Goal: Task Accomplishment & Management: Manage account settings

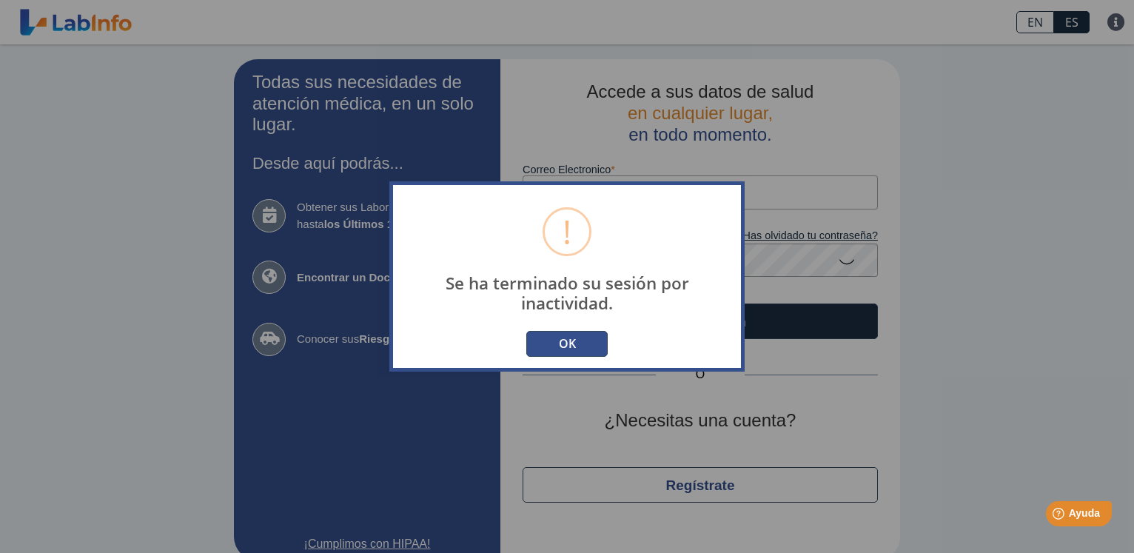
click at [577, 339] on button "OK" at bounding box center [566, 344] width 81 height 26
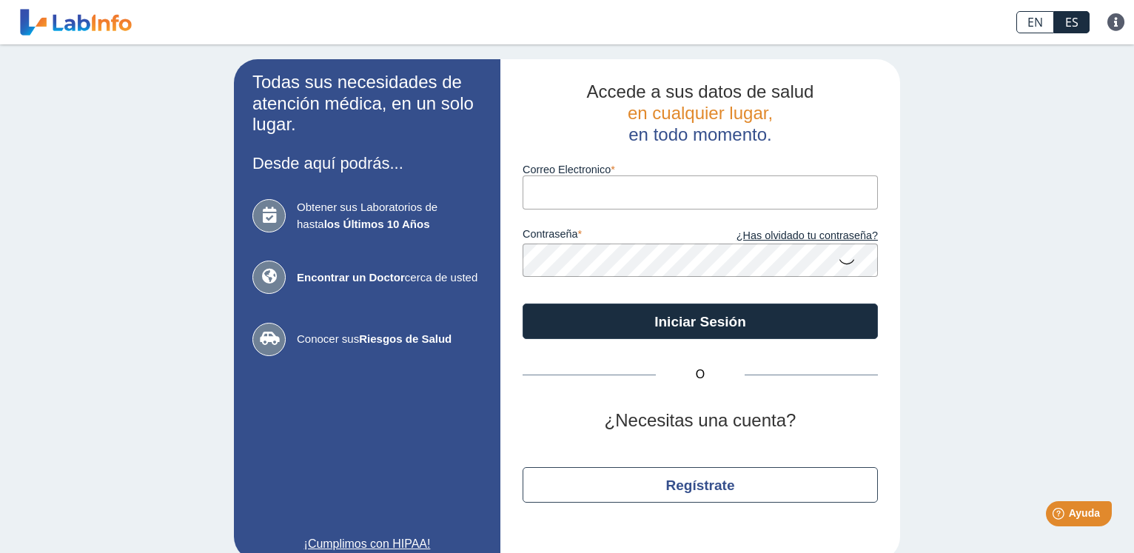
click at [608, 193] on input "Correo Electronico" at bounding box center [700, 191] width 355 height 33
type input "[EMAIL_ADDRESS][DOMAIN_NAME]"
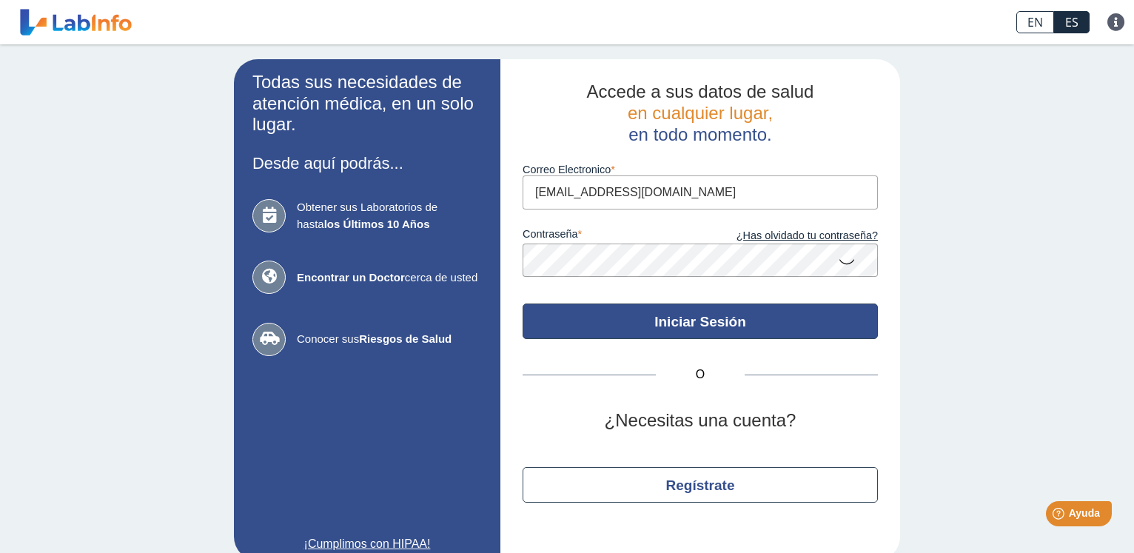
click at [673, 320] on button "Iniciar Sesión" at bounding box center [700, 321] width 355 height 36
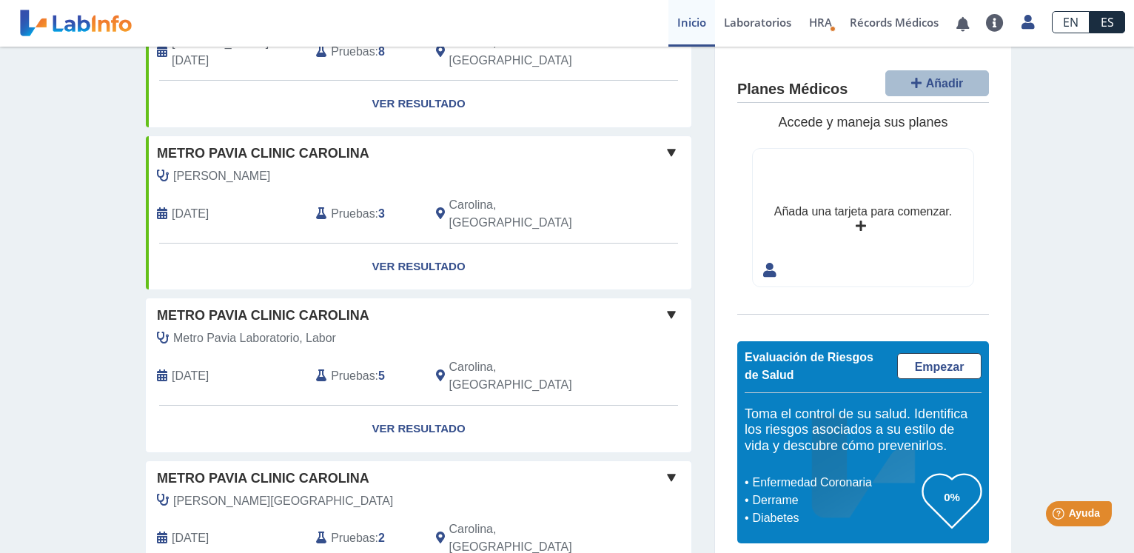
scroll to position [521, 0]
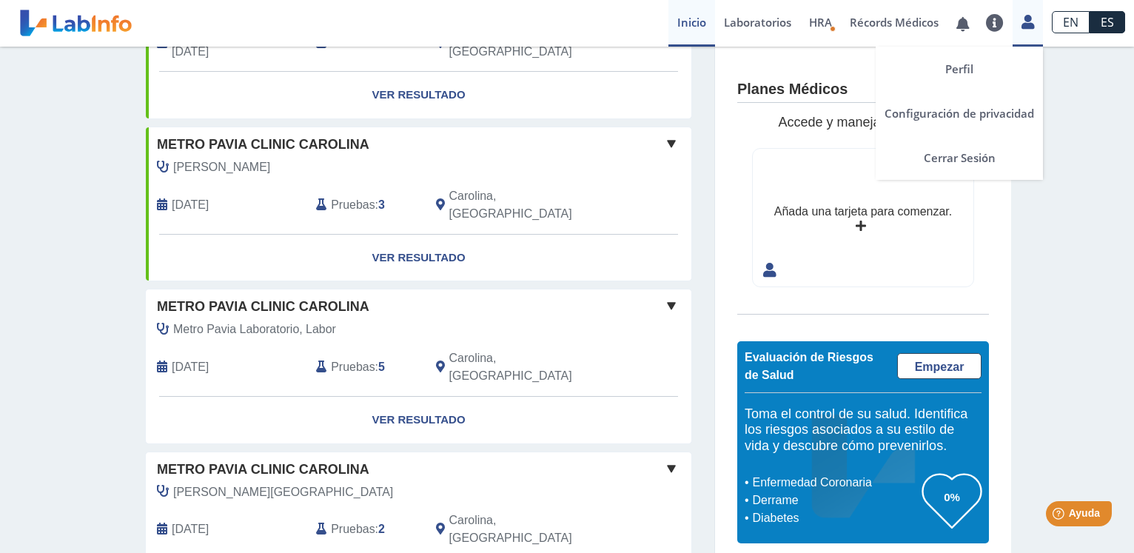
click at [1024, 21] on icon at bounding box center [1027, 21] width 13 height 11
click at [961, 160] on link "Cerrar Sesión" at bounding box center [959, 157] width 167 height 44
